Goal: Find specific page/section: Find specific page/section

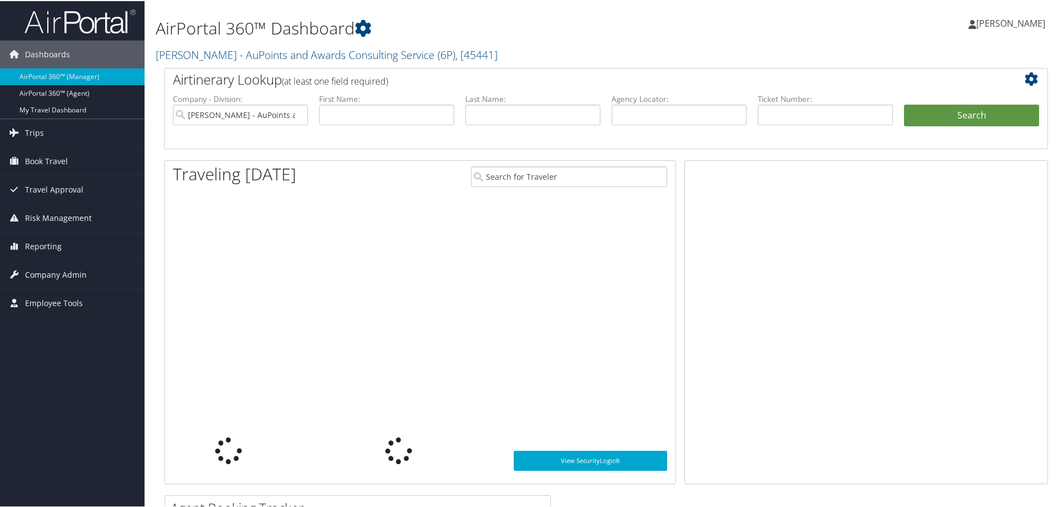
click at [44, 90] on link "AirPortal 360™ (Agent)" at bounding box center [72, 92] width 145 height 17
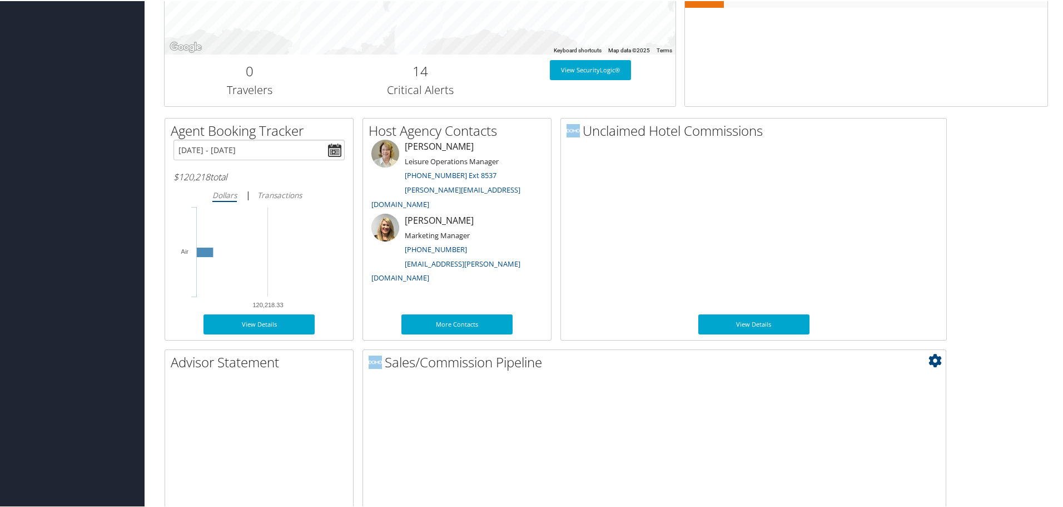
scroll to position [542, 0]
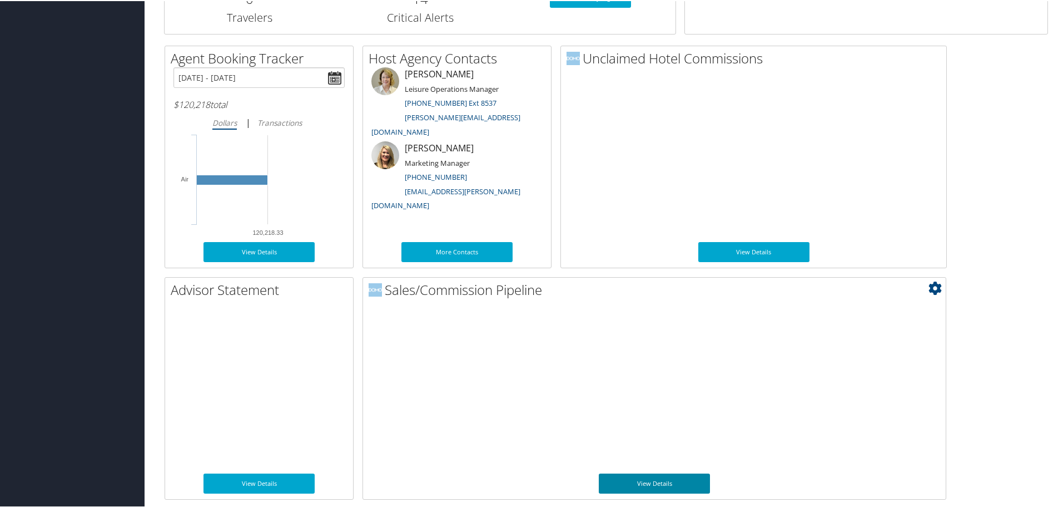
click at [670, 485] on link "View Details" at bounding box center [654, 482] width 111 height 20
